Goal: Task Accomplishment & Management: Manage account settings

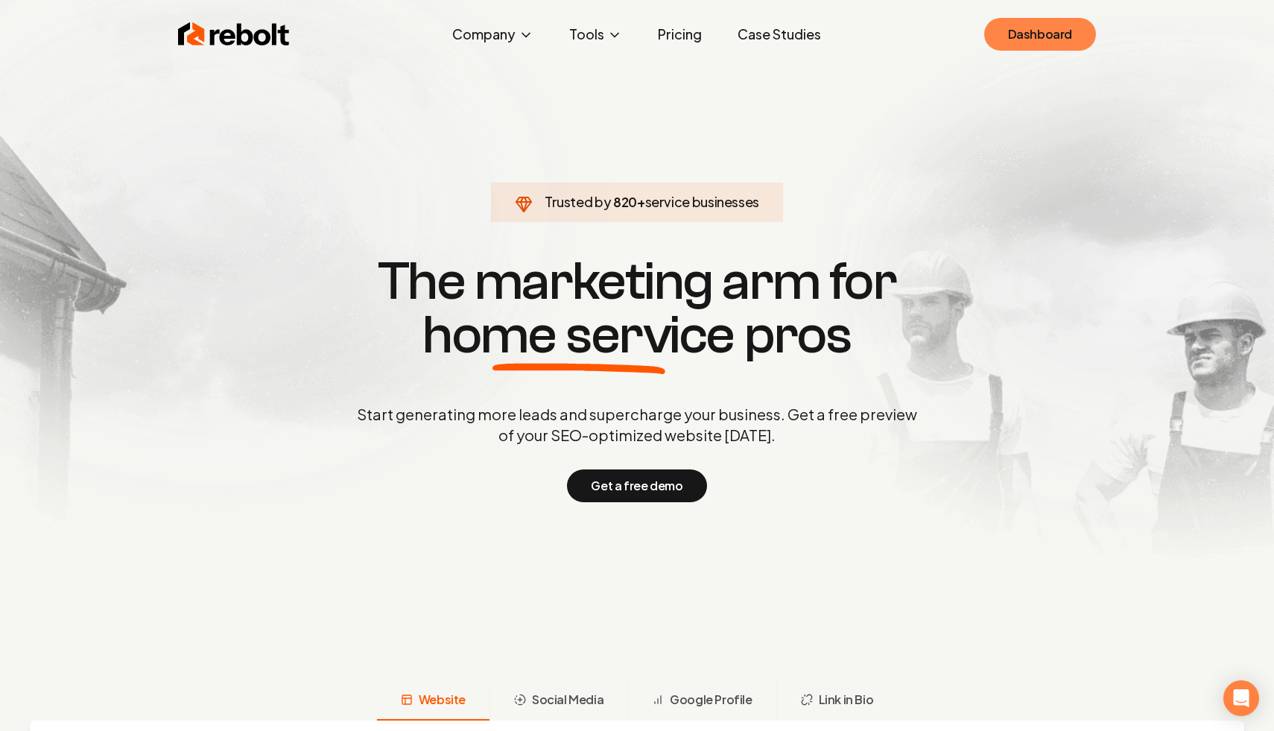
click at [1022, 49] on link "Dashboard" at bounding box center [1040, 34] width 112 height 33
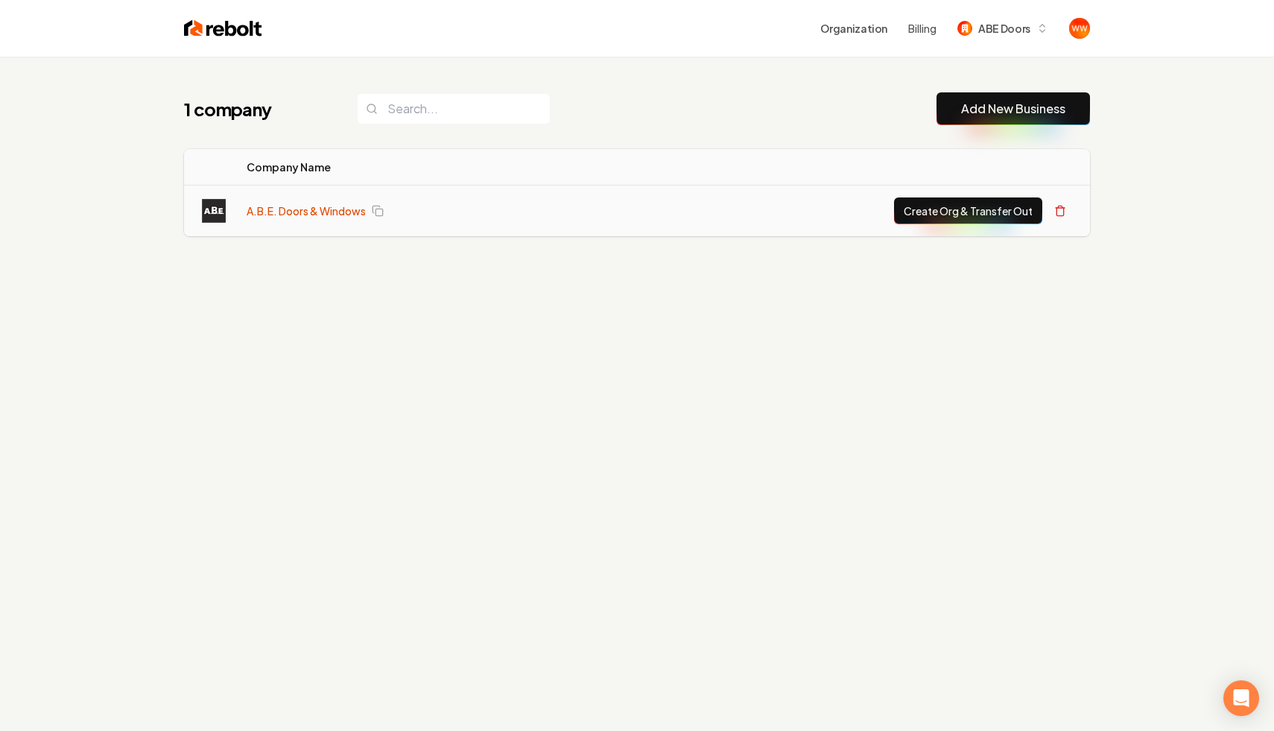
click at [301, 212] on link "A.B.E. Doors & Windows" at bounding box center [306, 210] width 119 height 15
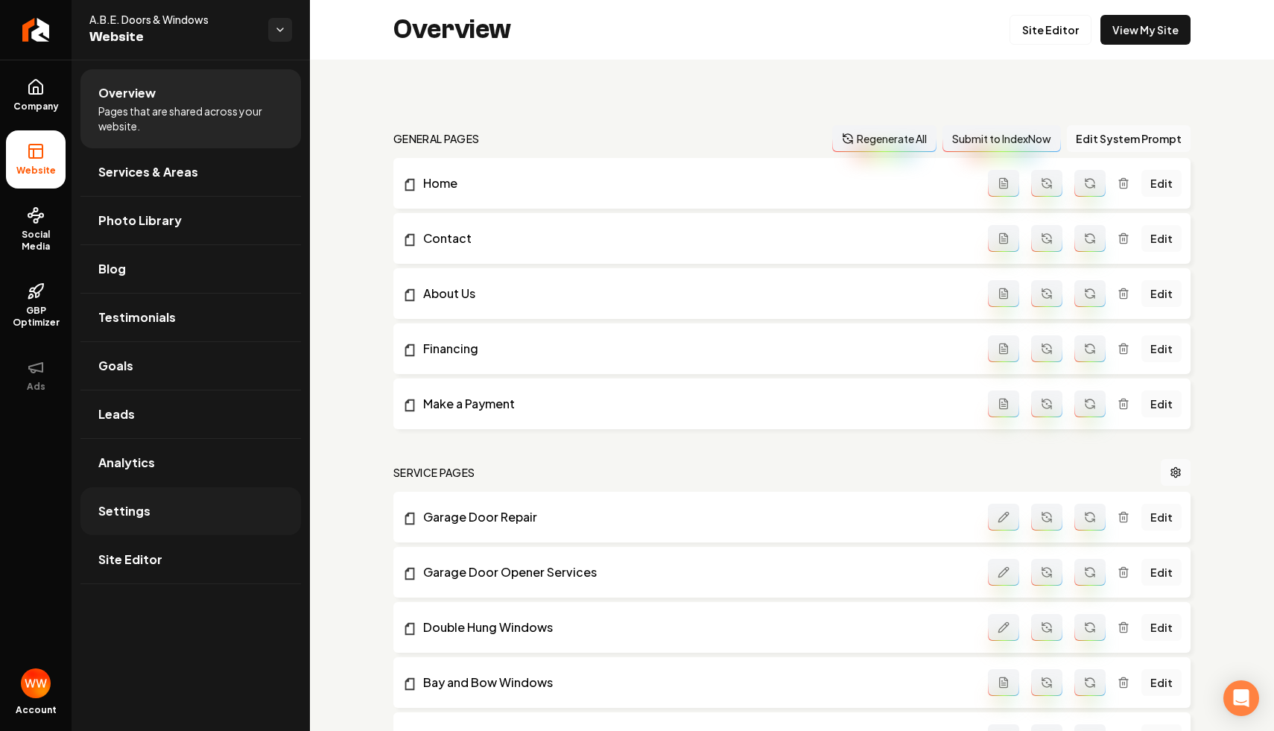
click at [171, 508] on link "Settings" at bounding box center [190, 511] width 220 height 48
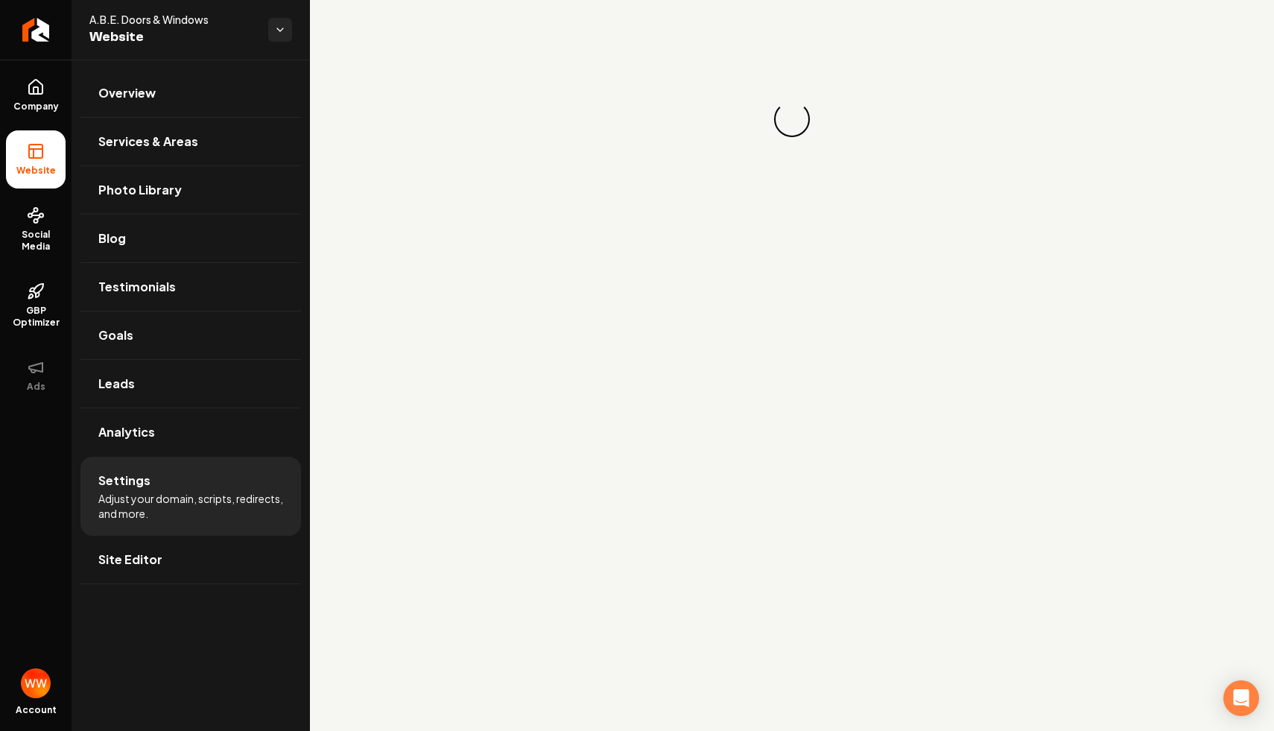
click at [933, 477] on main "Loading... Loading..." at bounding box center [792, 365] width 964 height 731
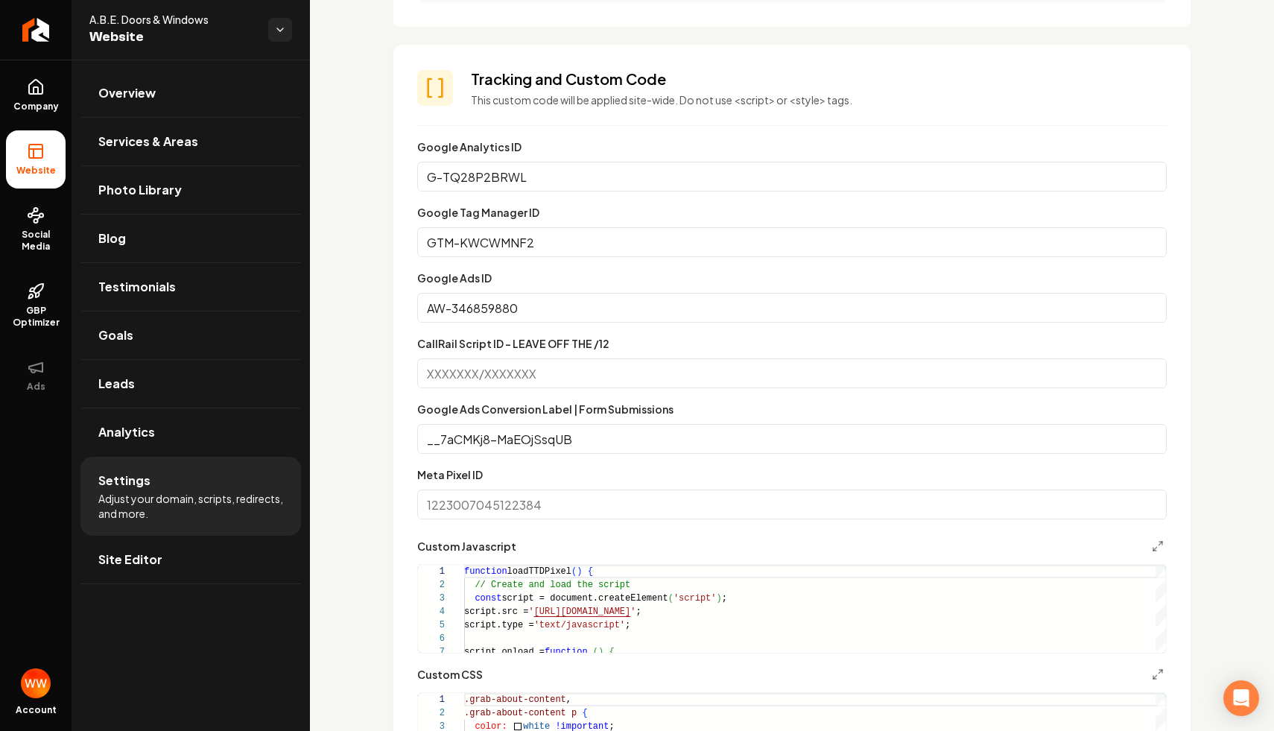
scroll to position [758, 0]
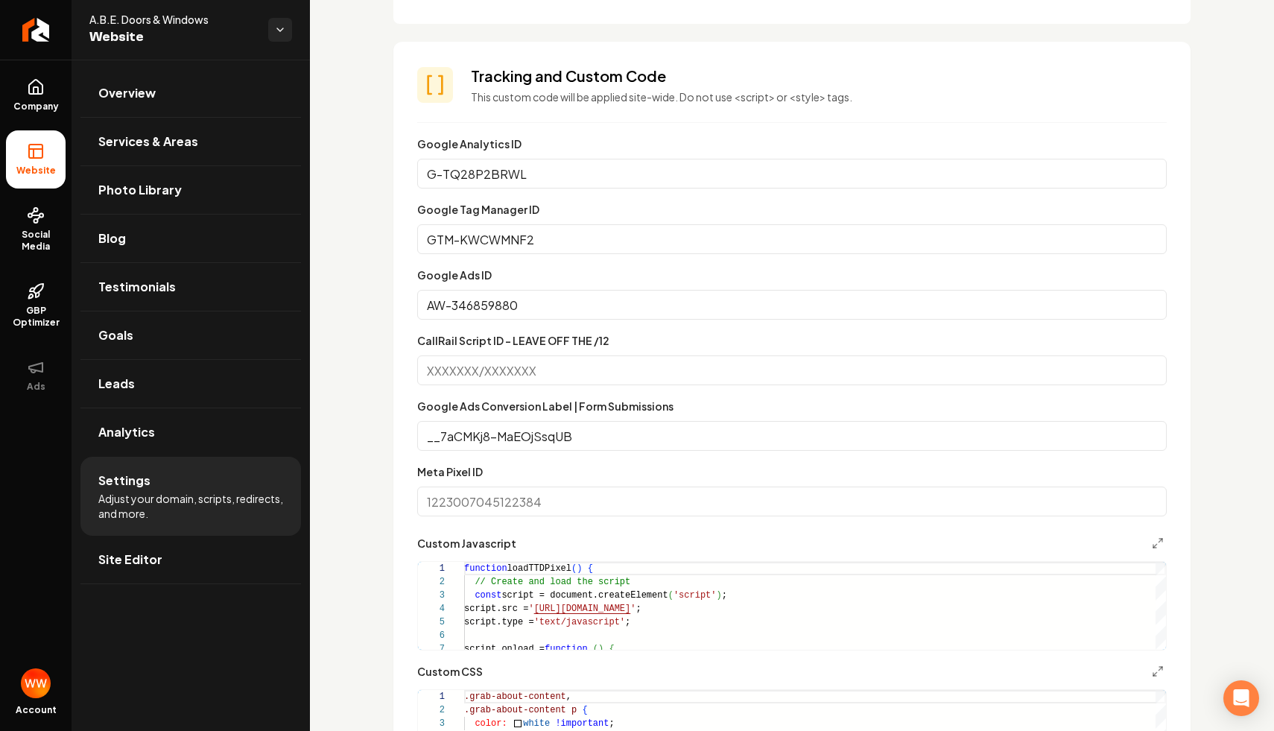
click at [512, 356] on input "CallRail Script ID - LEAVE OFF THE /12" at bounding box center [791, 370] width 749 height 30
click at [451, 369] on input "CallRail Script ID - LEAVE OFF THE /12" at bounding box center [791, 370] width 749 height 30
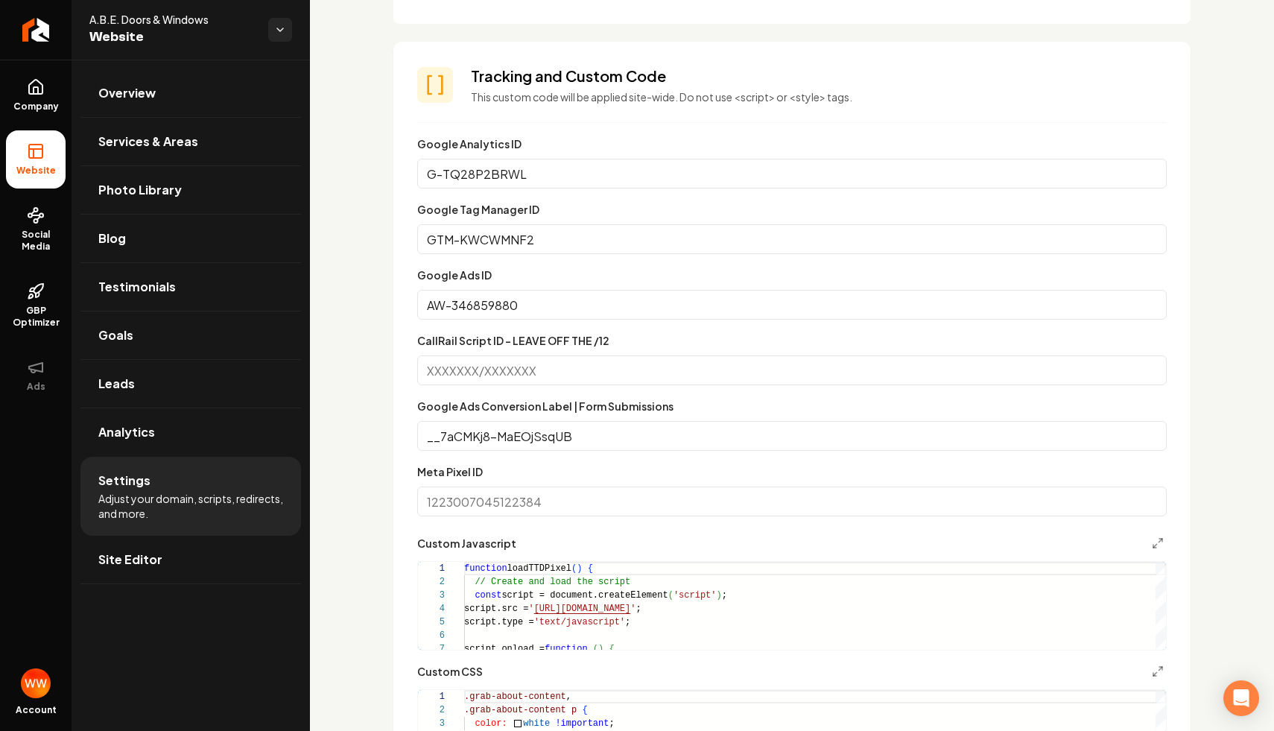
click at [449, 365] on input "CallRail Script ID - LEAVE OFF THE /12" at bounding box center [791, 370] width 749 height 30
click at [576, 294] on input "AW-346859880" at bounding box center [791, 305] width 749 height 30
click at [536, 174] on input "G-TQ28P2BRWL" at bounding box center [791, 174] width 749 height 30
click at [466, 227] on input "GTM-KWCWMNF2" at bounding box center [791, 239] width 749 height 30
click at [511, 243] on input "GTM-KWCWMNF2" at bounding box center [791, 239] width 749 height 30
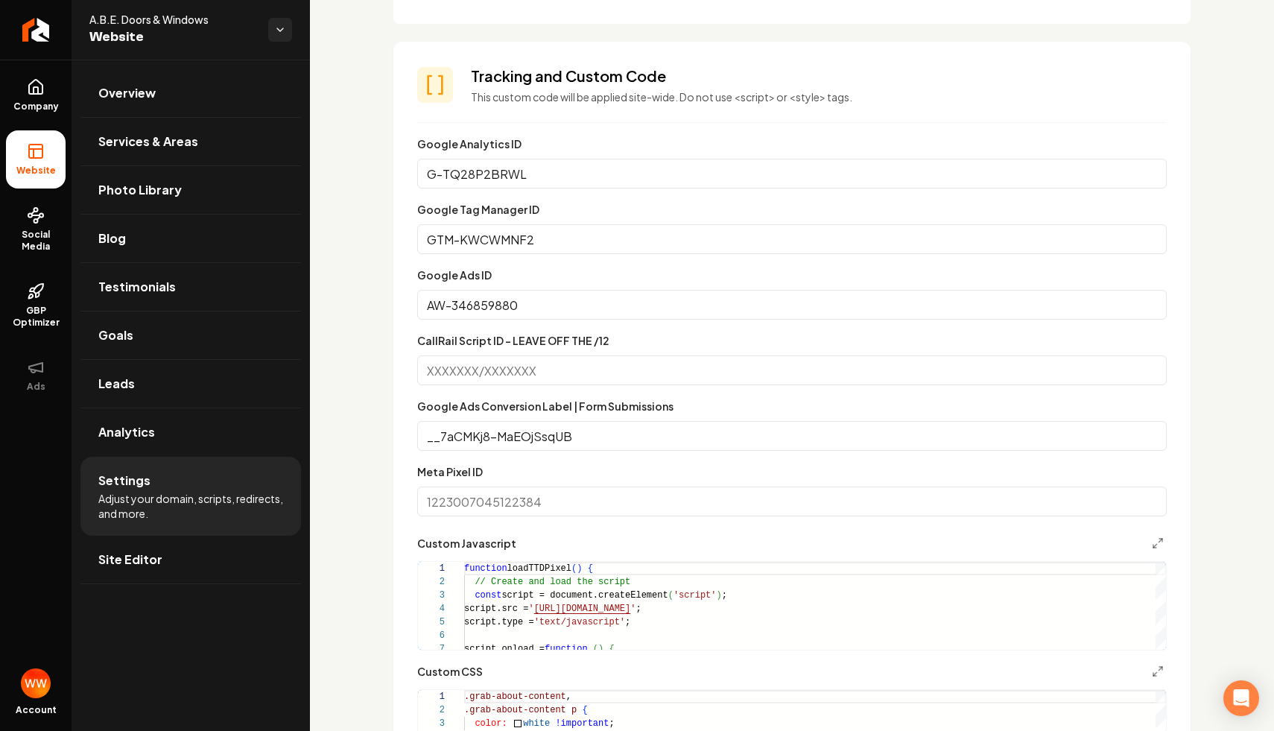
click at [511, 243] on input "GTM-KWCWMNF2" at bounding box center [791, 239] width 749 height 30
click at [508, 302] on input "AW-346859880" at bounding box center [791, 305] width 749 height 30
click at [510, 370] on input "CallRail Script ID - LEAVE OFF THE /12" at bounding box center [791, 370] width 749 height 30
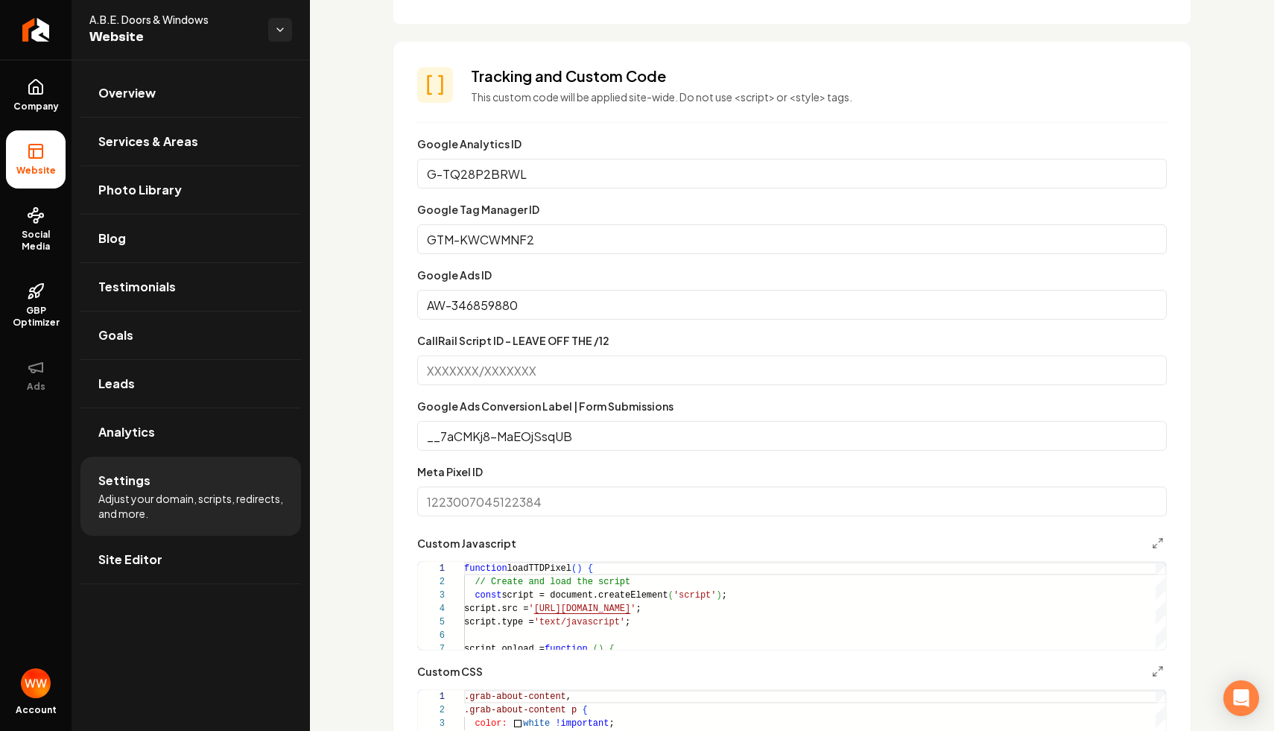
click at [510, 370] on input "CallRail Script ID - LEAVE OFF THE /12" at bounding box center [791, 370] width 749 height 30
drag, startPoint x: 545, startPoint y: 368, endPoint x: 472, endPoint y: 372, distance: 73.9
click at [477, 372] on input "CallRail Script ID - LEAVE OFF THE /12" at bounding box center [791, 370] width 749 height 30
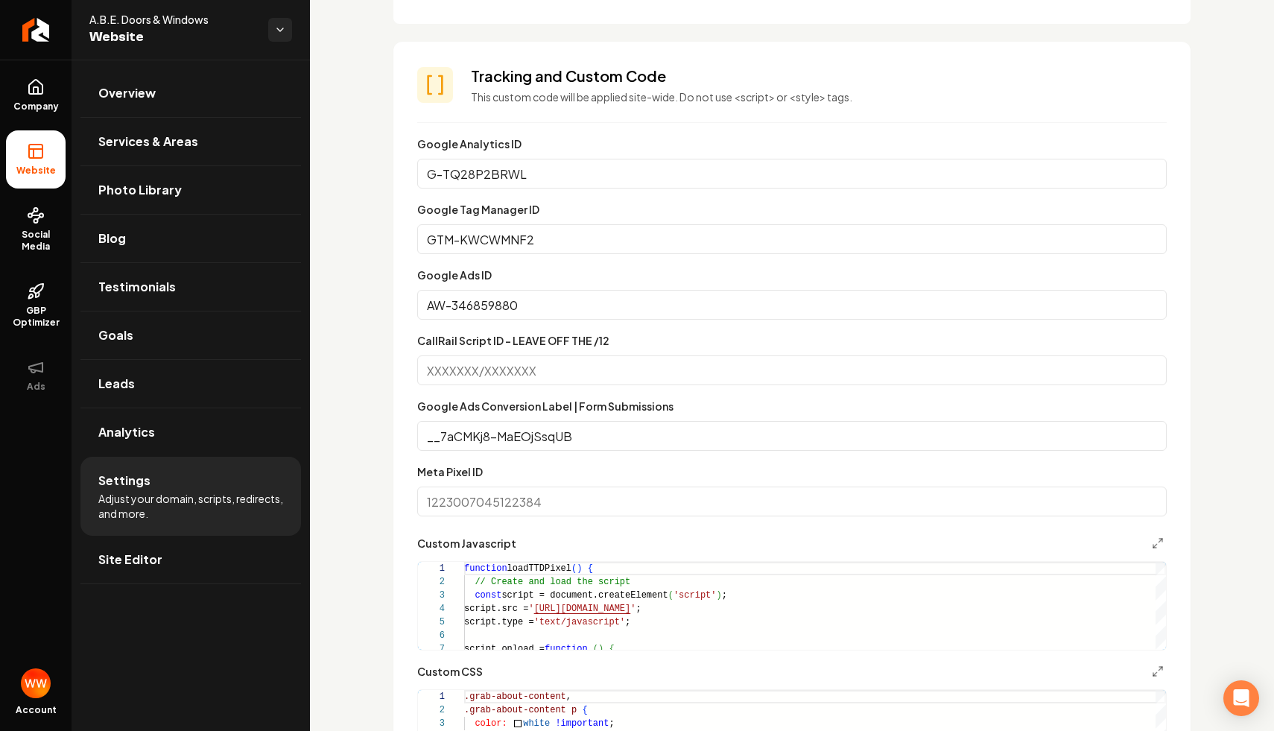
click at [503, 425] on input "__7aCMKj8-MaEOjSsqUB" at bounding box center [791, 436] width 749 height 30
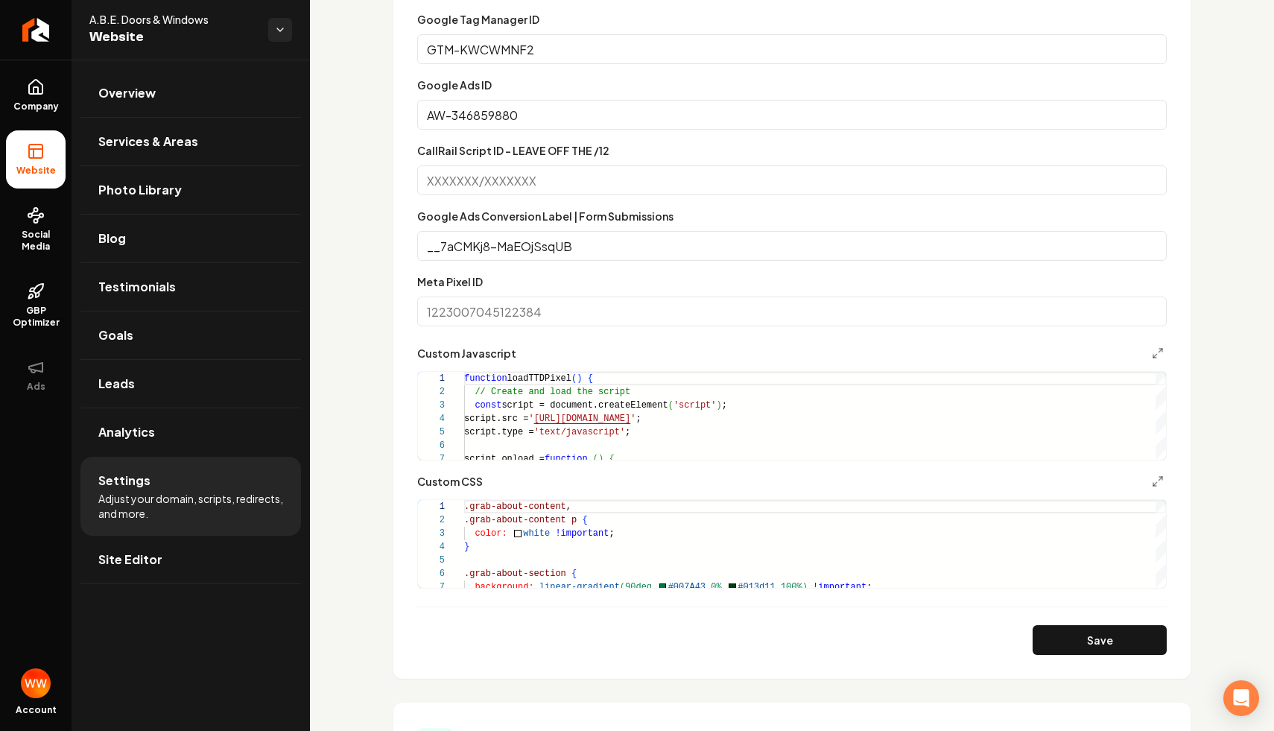
scroll to position [964, 0]
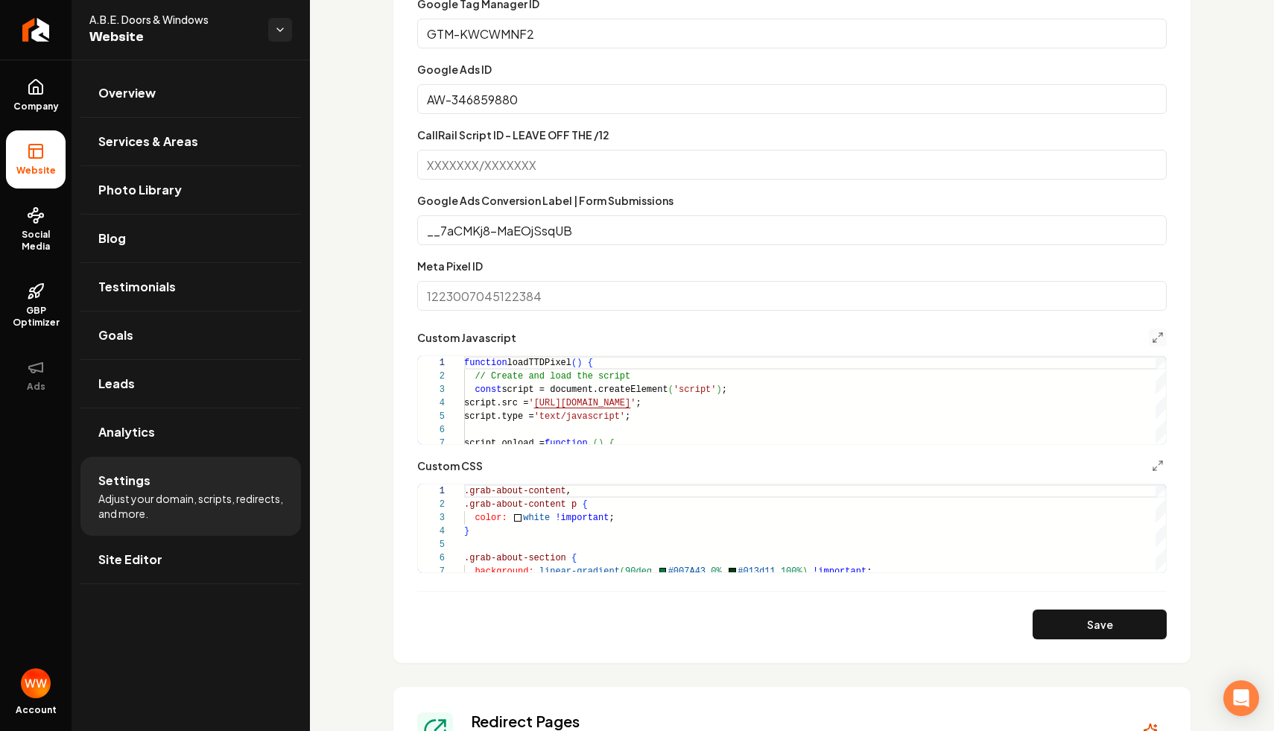
click at [1155, 345] on button "Main content area" at bounding box center [1158, 338] width 18 height 18
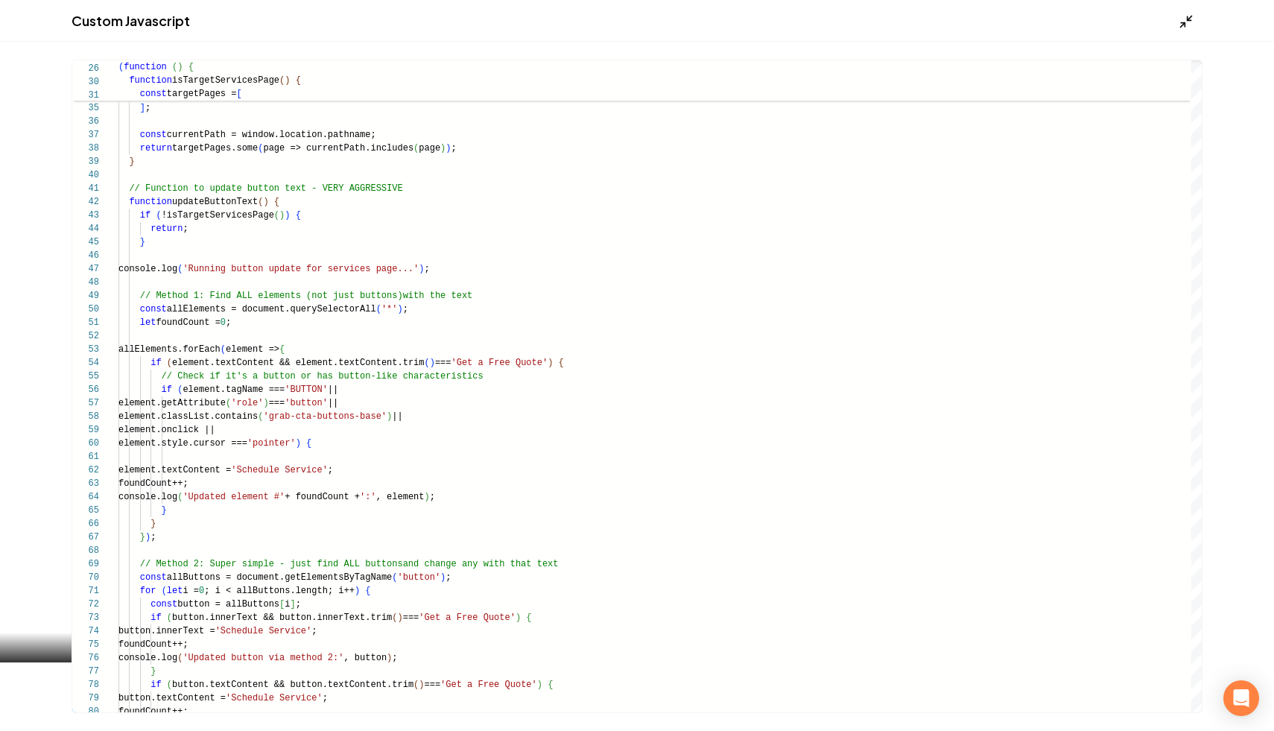
click at [1184, 24] on polyline "Main content area" at bounding box center [1183, 24] width 4 height 4
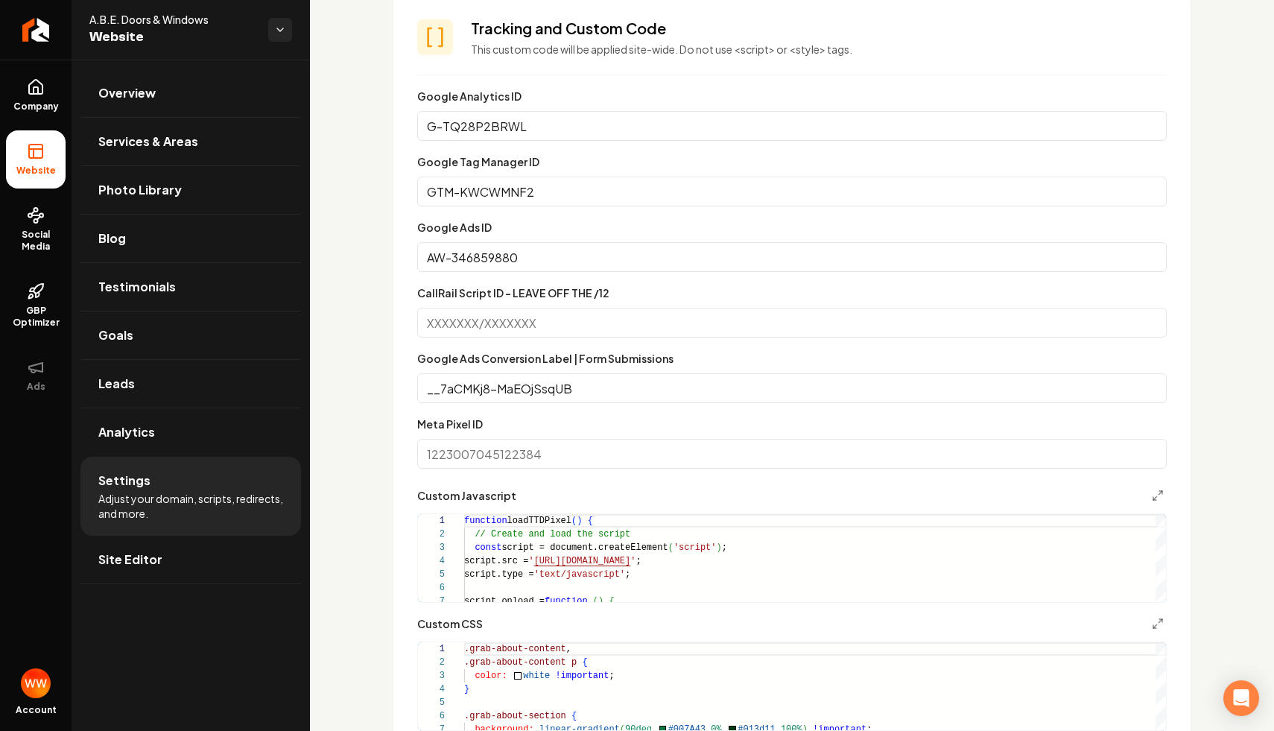
scroll to position [794, 0]
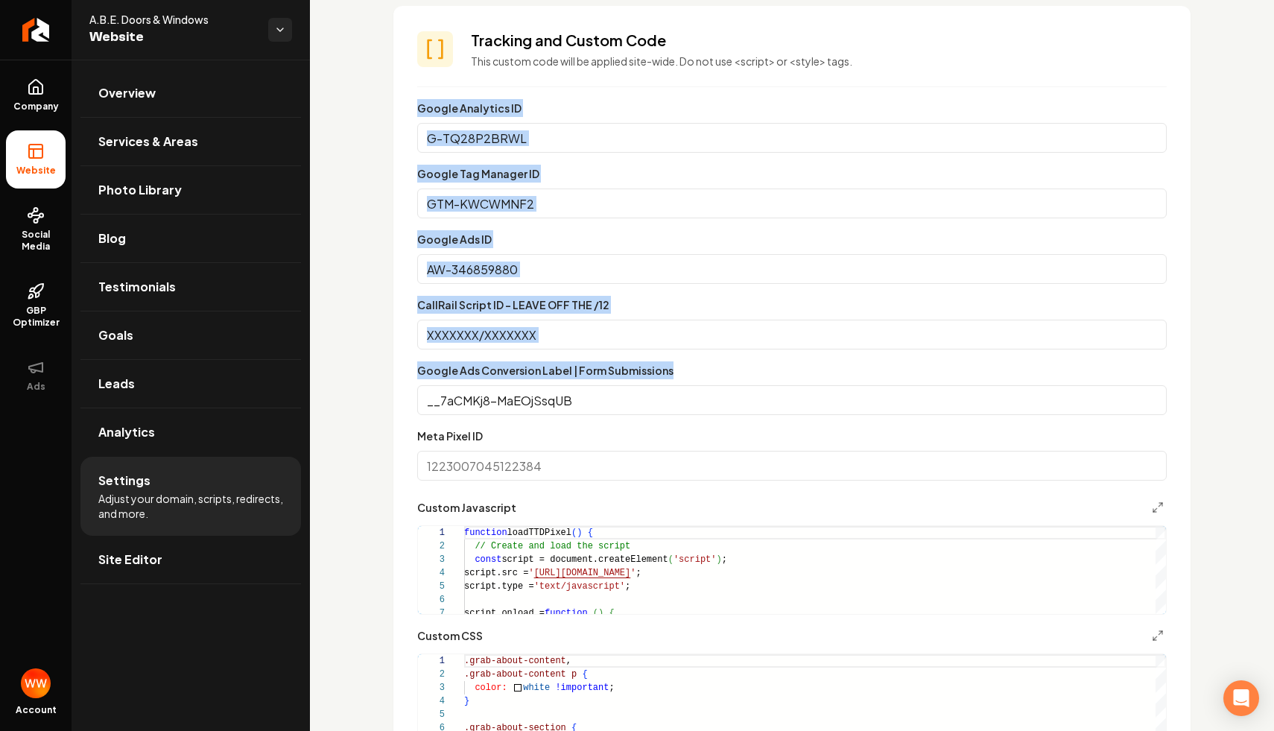
drag, startPoint x: 398, startPoint y: 107, endPoint x: 705, endPoint y: 403, distance: 426.2
click at [705, 403] on section "Tracking and Custom Code This custom code will be applied site-wide. Do not use…" at bounding box center [791, 419] width 797 height 827
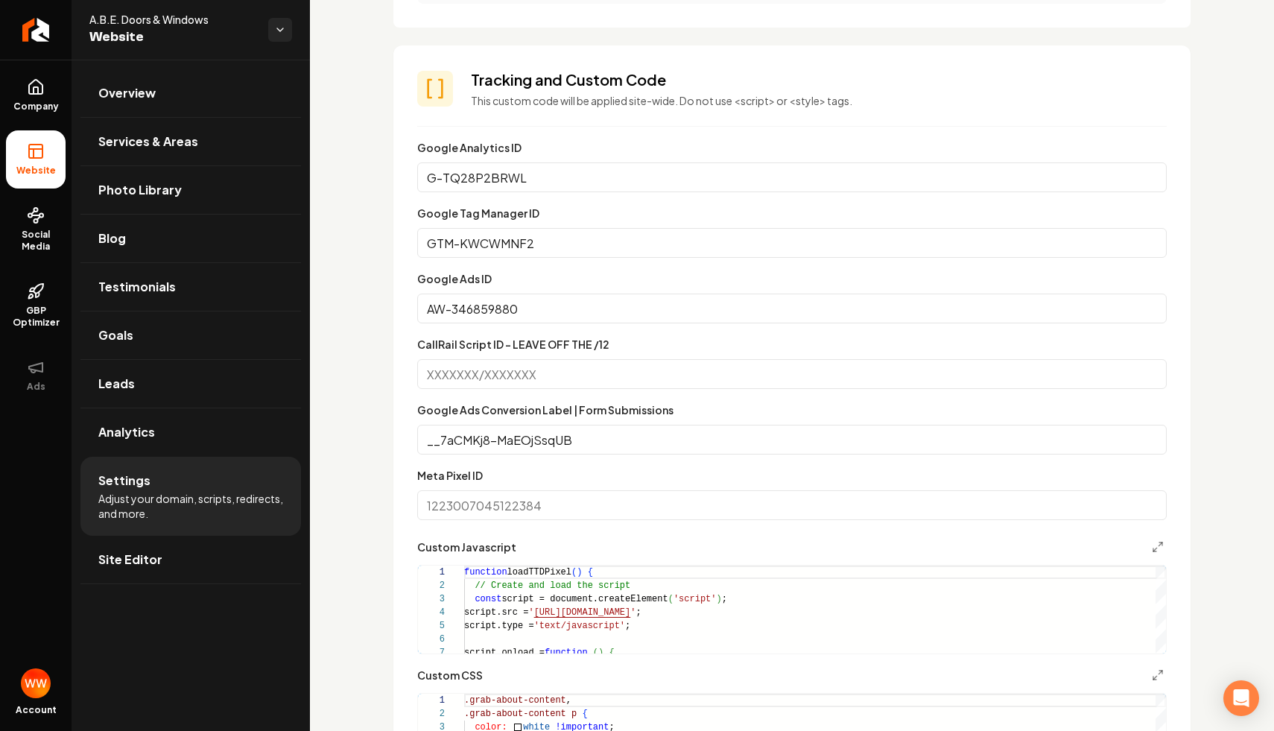
scroll to position [757, 0]
click at [176, 84] on link "Overview" at bounding box center [190, 93] width 220 height 48
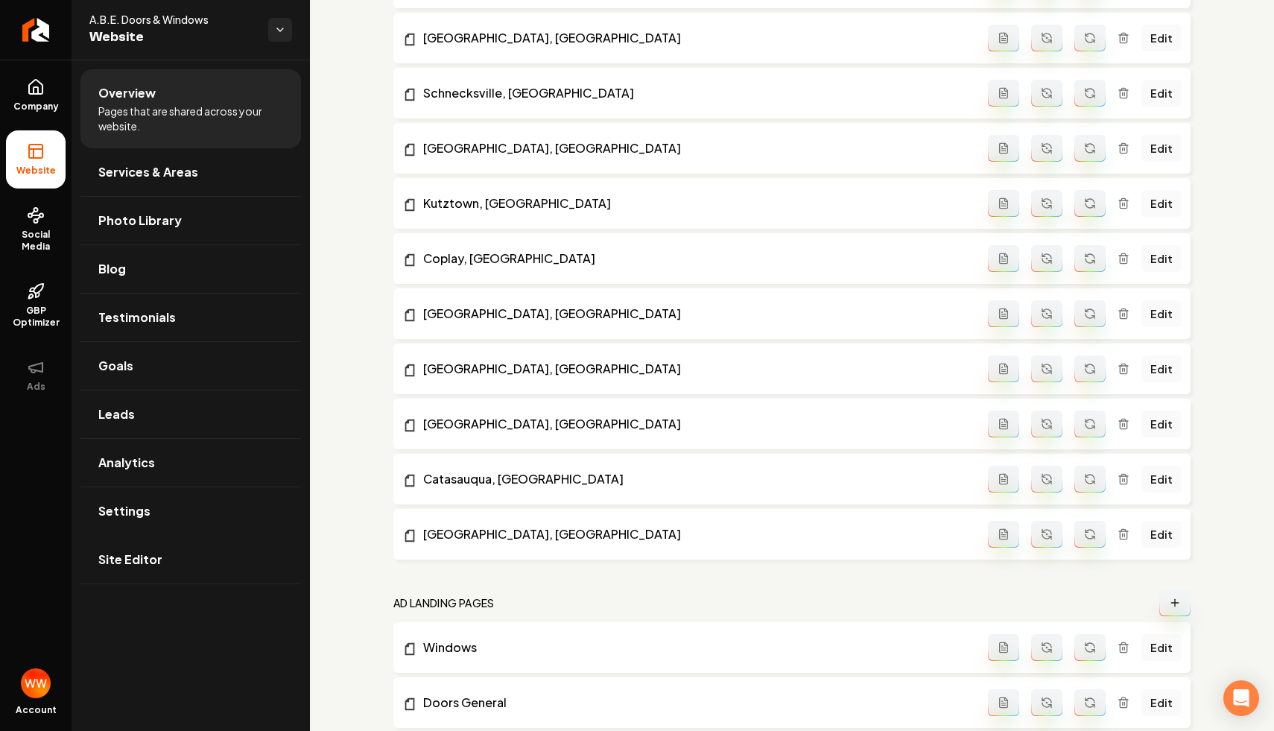
scroll to position [1997, 0]
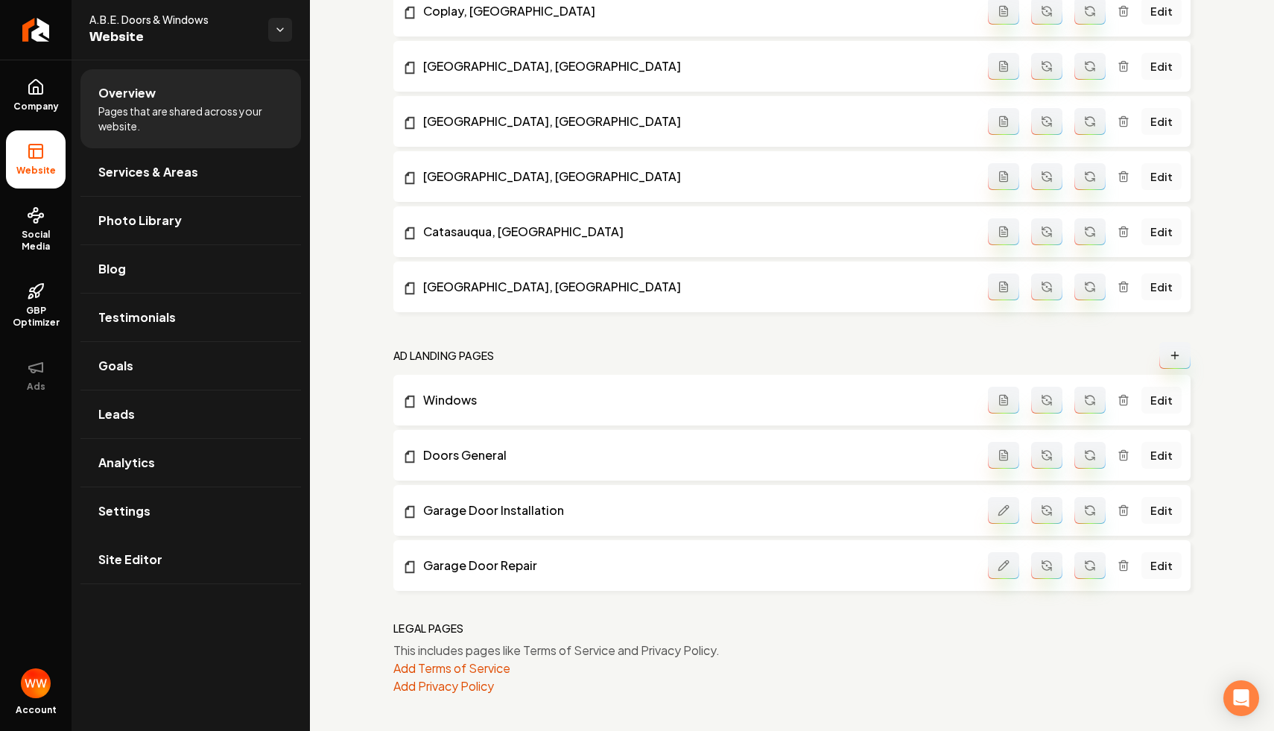
click at [1165, 348] on button "Main content area" at bounding box center [1174, 355] width 31 height 27
click at [551, 220] on li "Catasauqua, [GEOGRAPHIC_DATA] Edit" at bounding box center [791, 231] width 797 height 51
click at [1178, 343] on button "Main content area" at bounding box center [1174, 355] width 31 height 27
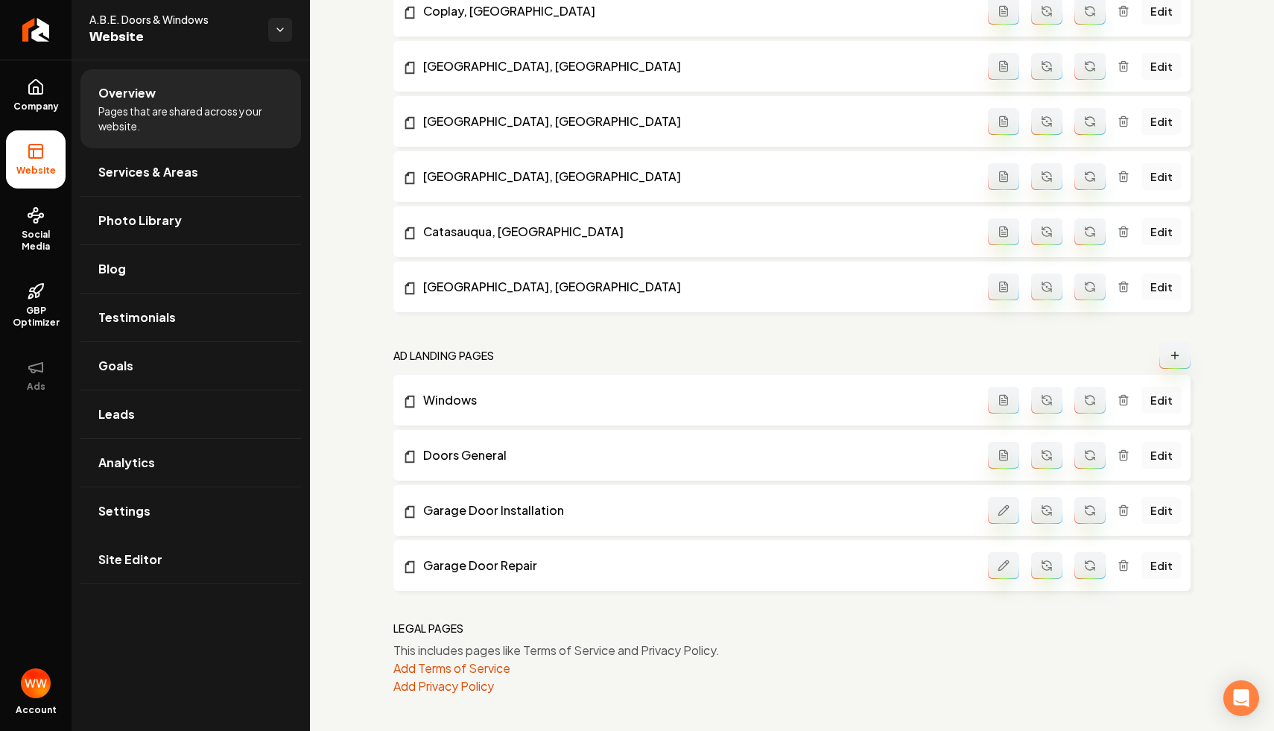
click at [442, 399] on link "Windows" at bounding box center [695, 400] width 586 height 18
